Goal: Obtain resource: Download file/media

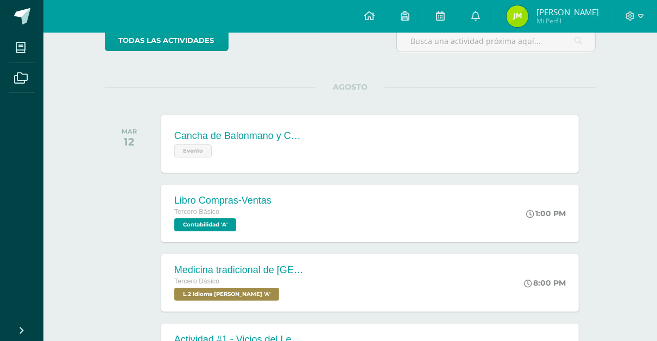
scroll to position [100, 0]
click at [301, 165] on div "Cancha de Balonmano y Contenido Evento" at bounding box center [238, 143] width 158 height 58
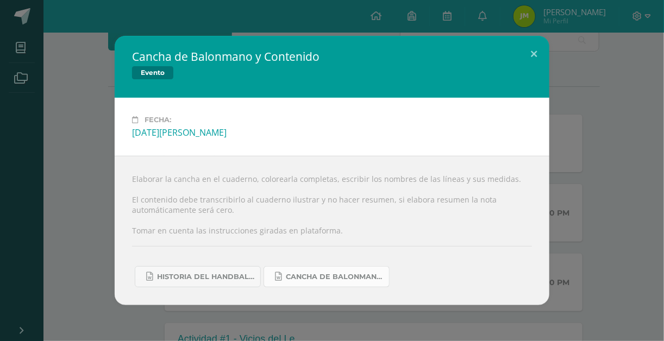
click at [293, 273] on span "Cancha de Balonmano.docx" at bounding box center [335, 277] width 98 height 9
click at [176, 279] on span "Historia del handball.docx" at bounding box center [206, 277] width 98 height 9
click at [540, 59] on button at bounding box center [533, 54] width 31 height 37
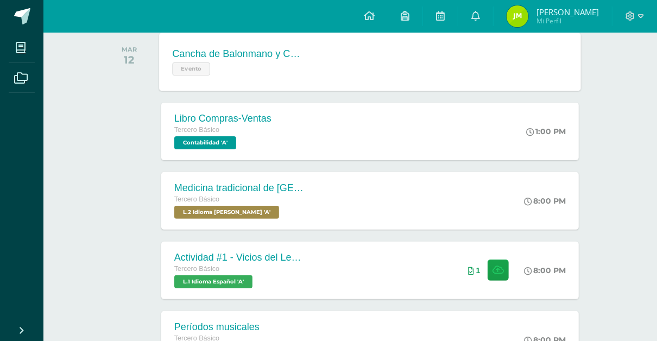
scroll to position [182, 0]
click at [289, 142] on div "Libro Compras-Ventas Tercero Básico Contabilidad 'A' 1:00 PM Libro Compras-Vent…" at bounding box center [370, 131] width 422 height 58
click at [274, 156] on div "Libro Compras-Ventas Tercero Básico Contabilidad 'A'" at bounding box center [221, 131] width 124 height 58
click at [276, 199] on div "Tercero Básico" at bounding box center [237, 199] width 131 height 12
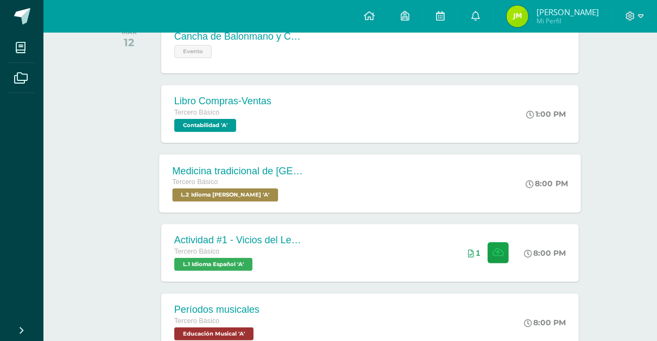
scroll to position [205, 0]
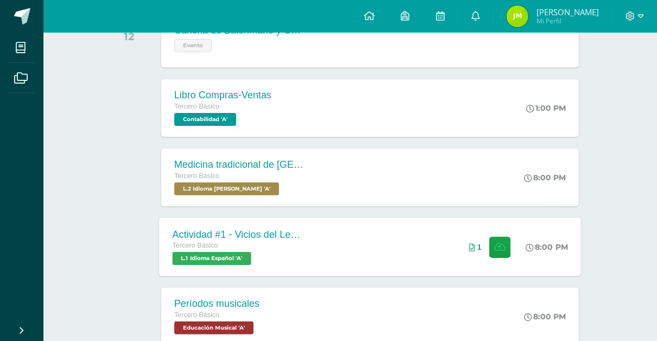
click at [259, 248] on div "Tercero Básico" at bounding box center [237, 246] width 131 height 12
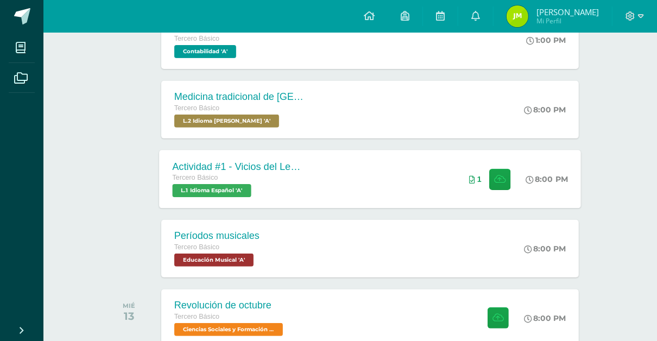
scroll to position [273, 0]
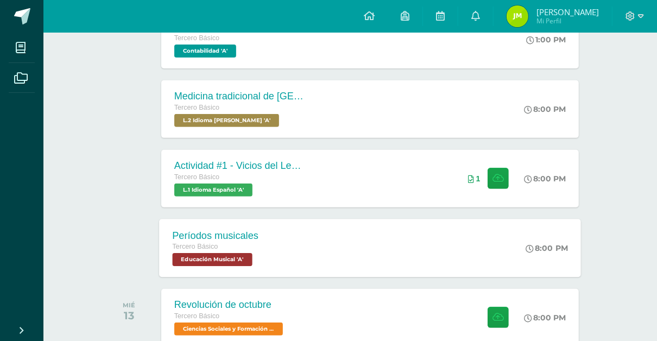
click at [237, 253] on span "Educación Musical 'A'" at bounding box center [212, 259] width 80 height 13
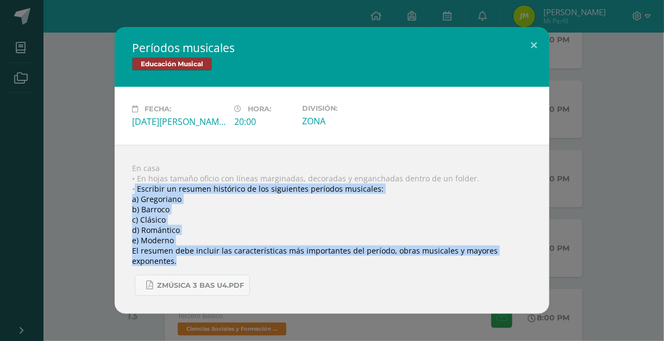
drag, startPoint x: 135, startPoint y: 194, endPoint x: 531, endPoint y: 258, distance: 400.5
click at [531, 258] on div "En casa • En hojas tamaño oficio con líneas marginadas, decoradas y enganchadas…" at bounding box center [332, 229] width 435 height 169
copy div "Escribir un resumen histórico de los siguientes períodos musicales: a) [PERSON_…"
click at [535, 55] on button at bounding box center [533, 45] width 31 height 37
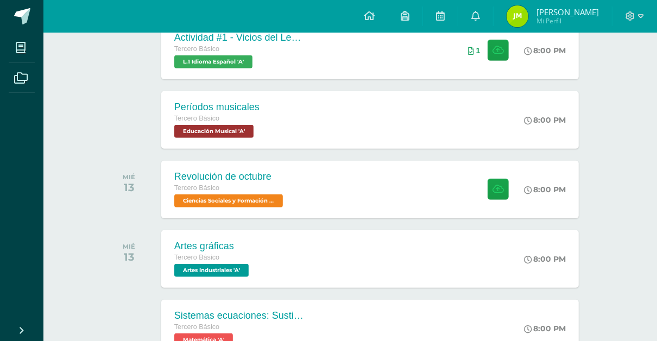
scroll to position [403, 0]
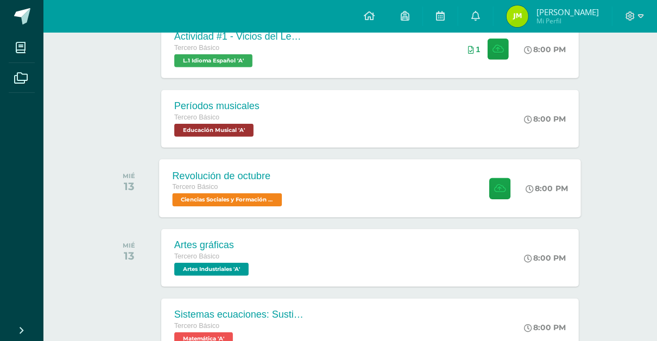
click at [360, 204] on div "Revolución de octubre Tercero Básico Ciencias Sociales y Formación Ciudadana 'A…" at bounding box center [370, 188] width 422 height 58
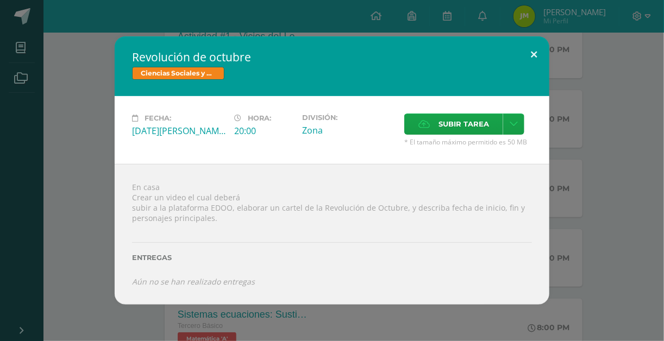
click at [539, 52] on button at bounding box center [533, 54] width 31 height 37
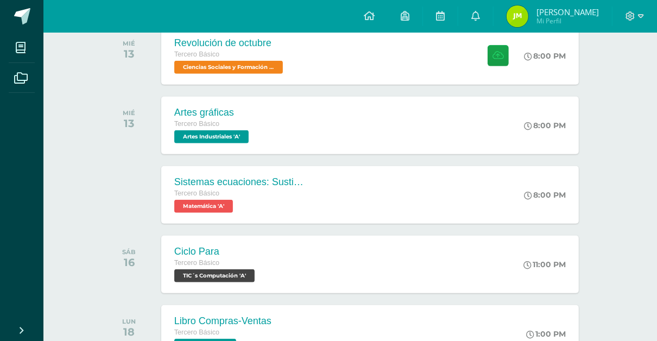
scroll to position [537, 0]
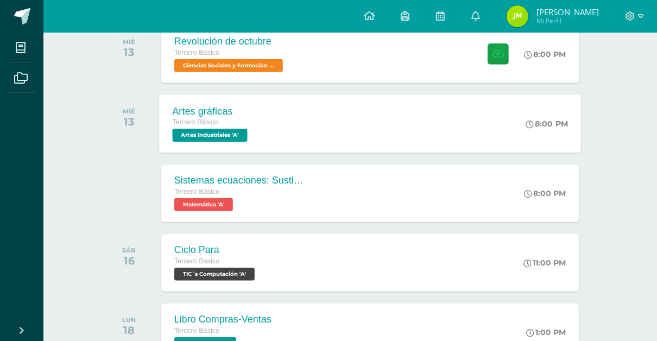
click at [250, 120] on div "Tercero Básico" at bounding box center [211, 123] width 78 height 12
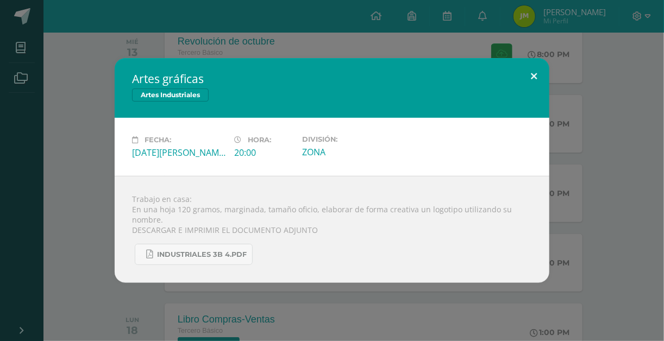
click at [526, 72] on button at bounding box center [533, 76] width 31 height 37
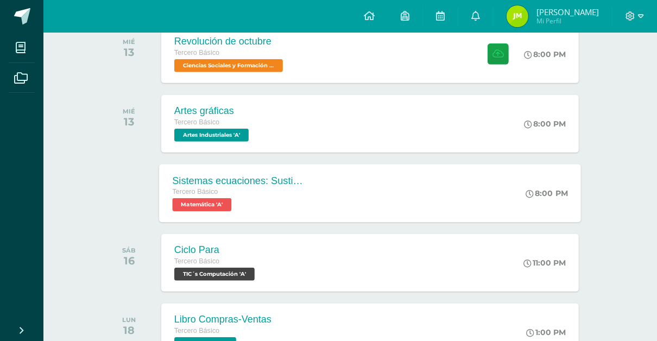
click at [396, 197] on div "Sistemas ecuaciones: Sustitución e igualación Tercero Básico Matemática 'A' 8:0…" at bounding box center [370, 193] width 422 height 58
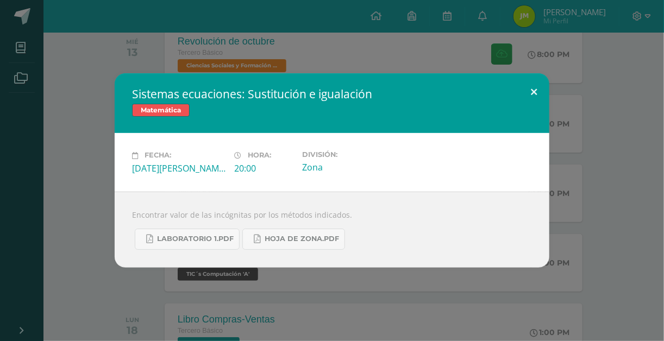
click at [534, 87] on button at bounding box center [533, 91] width 31 height 37
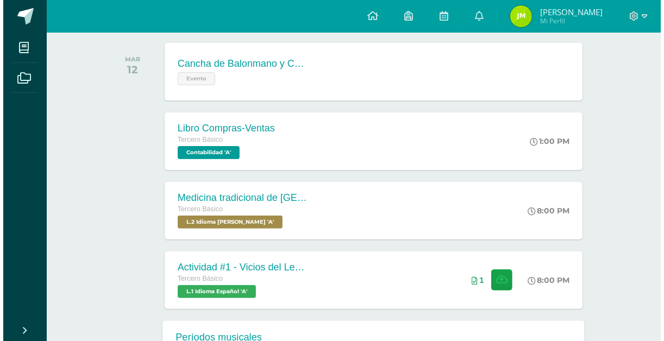
scroll to position [259, 0]
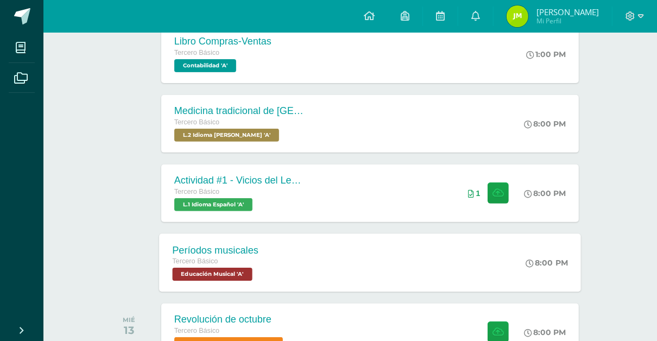
click at [318, 252] on div "Períodos musicales Tercero Básico Educación Musical 'A' 8:00 PM Períodos musica…" at bounding box center [370, 263] width 422 height 58
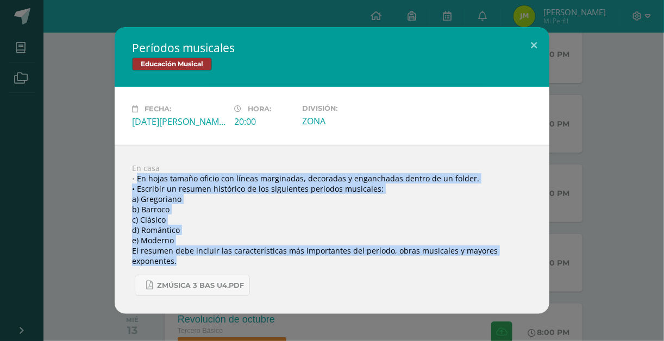
drag, startPoint x: 136, startPoint y: 186, endPoint x: 532, endPoint y: 259, distance: 402.7
click at [532, 259] on div "En casa • En hojas tamaño oficio con líneas marginadas, decoradas y enganchadas…" at bounding box center [332, 229] width 435 height 169
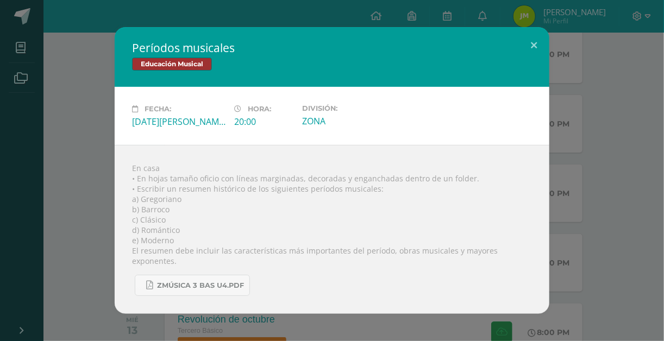
drag, startPoint x: 508, startPoint y: 261, endPoint x: 402, endPoint y: 252, distance: 106.3
click at [403, 252] on div "En casa • En hojas tamaño oficio con líneas marginadas, decoradas y enganchadas…" at bounding box center [332, 229] width 435 height 169
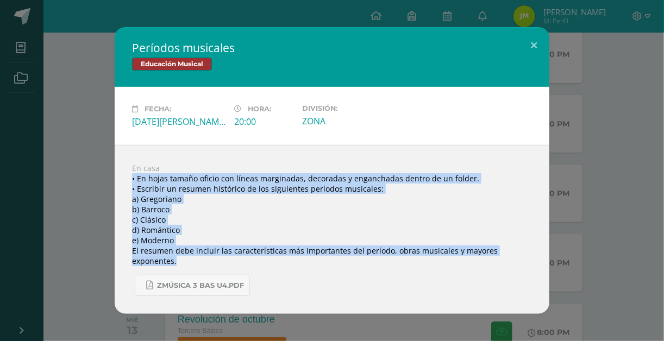
drag, startPoint x: 531, startPoint y: 257, endPoint x: 133, endPoint y: 181, distance: 405.9
click at [133, 181] on div "En casa • En hojas tamaño oficio con líneas marginadas, decoradas y enganchadas…" at bounding box center [332, 229] width 435 height 169
copy div "• En hojas tamaño oficio con líneas marginadas, decoradas y enganchadas dentro …"
